Goal: Transaction & Acquisition: Obtain resource

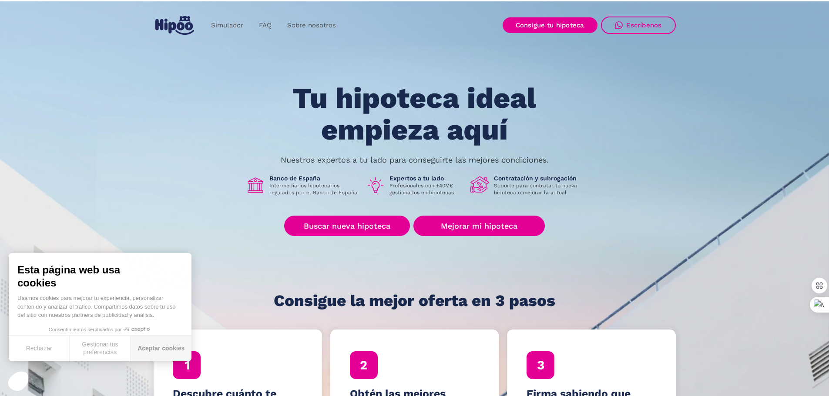
click at [137, 351] on button "Aceptar cookies" at bounding box center [161, 349] width 61 height 26
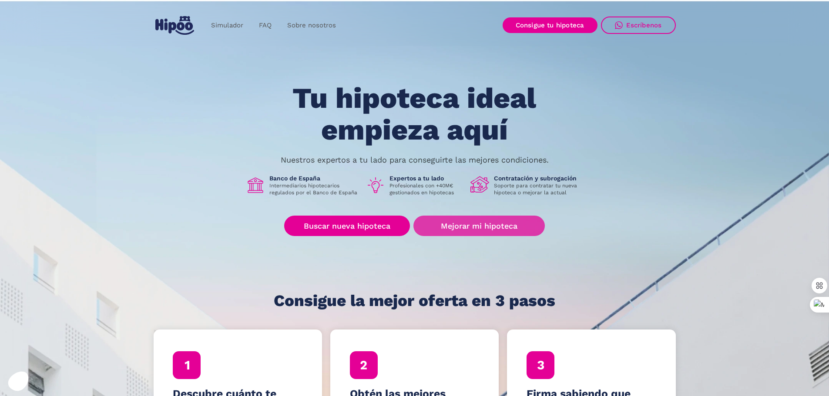
click at [501, 224] on link "Mejorar mi hipoteca" at bounding box center [478, 226] width 131 height 20
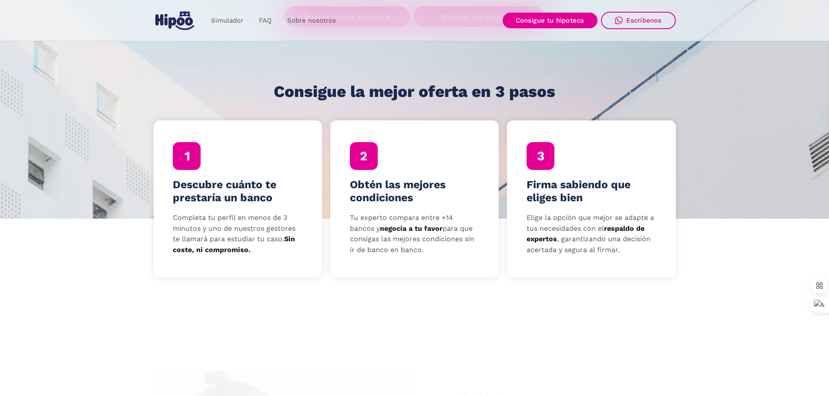
scroll to position [218, 0]
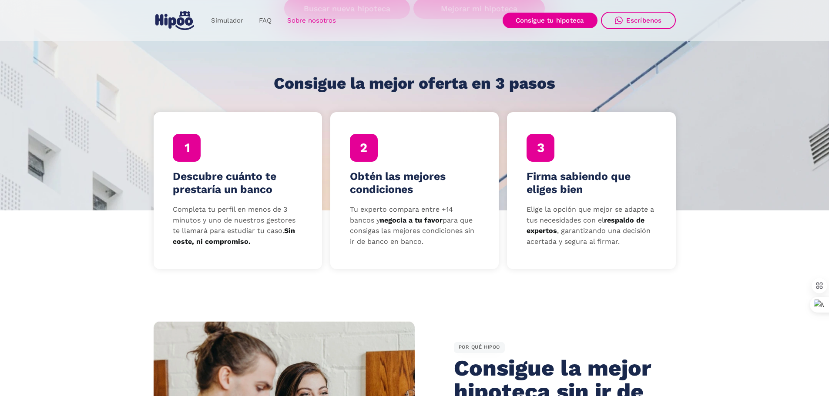
click at [292, 21] on link "Sobre nosotros" at bounding box center [311, 20] width 64 height 17
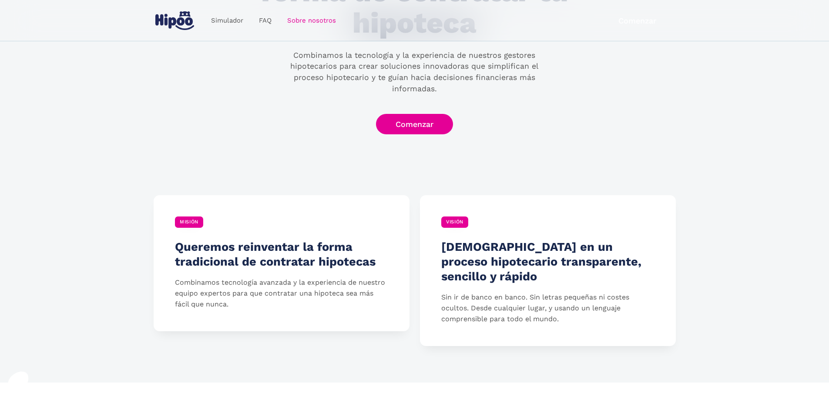
scroll to position [131, 0]
